Goal: Ask a question

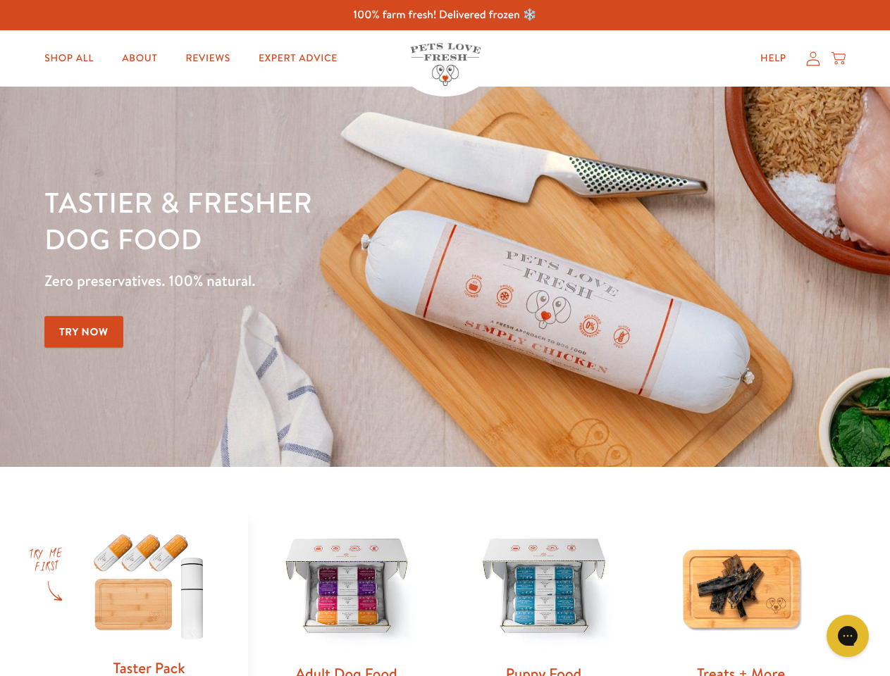
click at [445, 338] on div "Tastier & fresher dog food Zero preservatives. 100% natural. Try Now" at bounding box center [311, 277] width 534 height 186
click at [848, 636] on icon "Gorgias live chat" at bounding box center [846, 635] width 13 height 13
